Goal: Find specific page/section: Find specific page/section

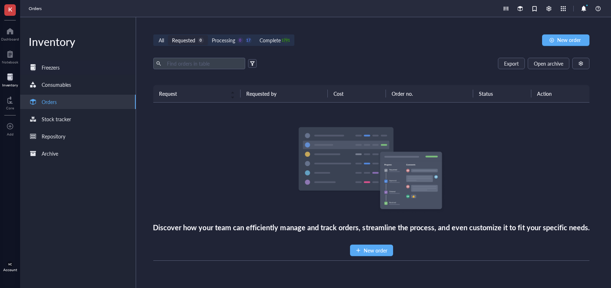
click at [48, 64] on div "Freezers" at bounding box center [51, 68] width 18 height 8
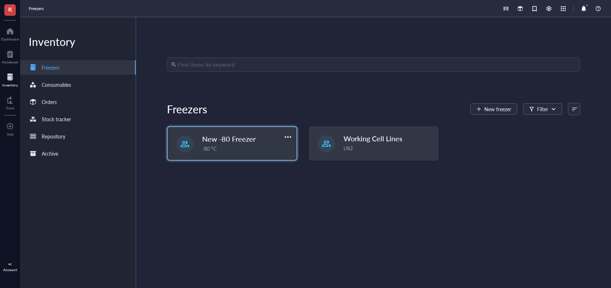
click at [251, 144] on div "New -80 Freezer -80 °C" at bounding box center [247, 143] width 90 height 19
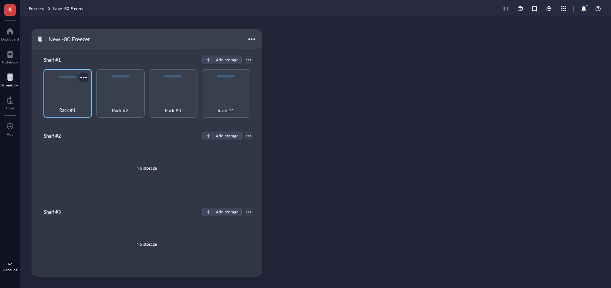
click at [72, 105] on div "Rack #1" at bounding box center [67, 106] width 41 height 16
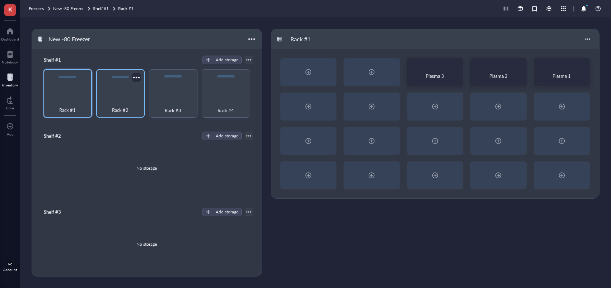
click at [119, 105] on div "Rack #2" at bounding box center [120, 106] width 41 height 16
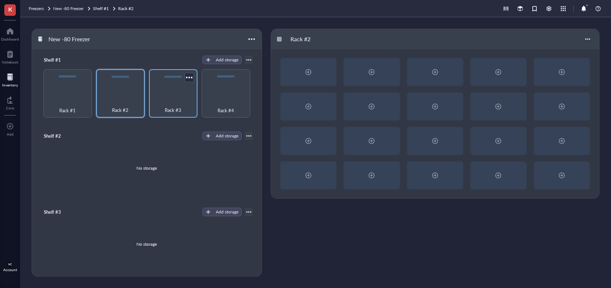
click at [171, 103] on div "Rack #3" at bounding box center [173, 106] width 41 height 16
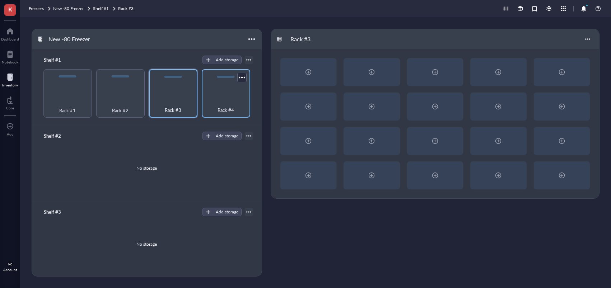
click at [228, 107] on span "Rack #4" at bounding box center [226, 110] width 17 height 8
click at [68, 103] on div "Rack #1" at bounding box center [67, 106] width 41 height 16
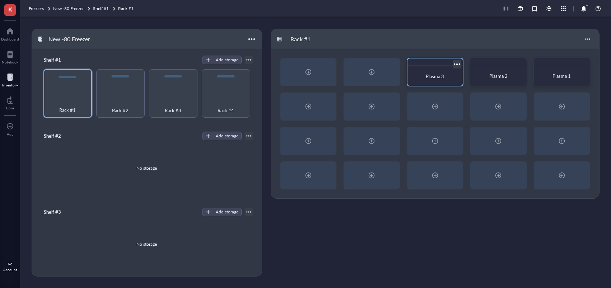
click at [436, 79] on span "Plasma 3" at bounding box center [435, 76] width 18 height 7
